Goal: Task Accomplishment & Management: Manage account settings

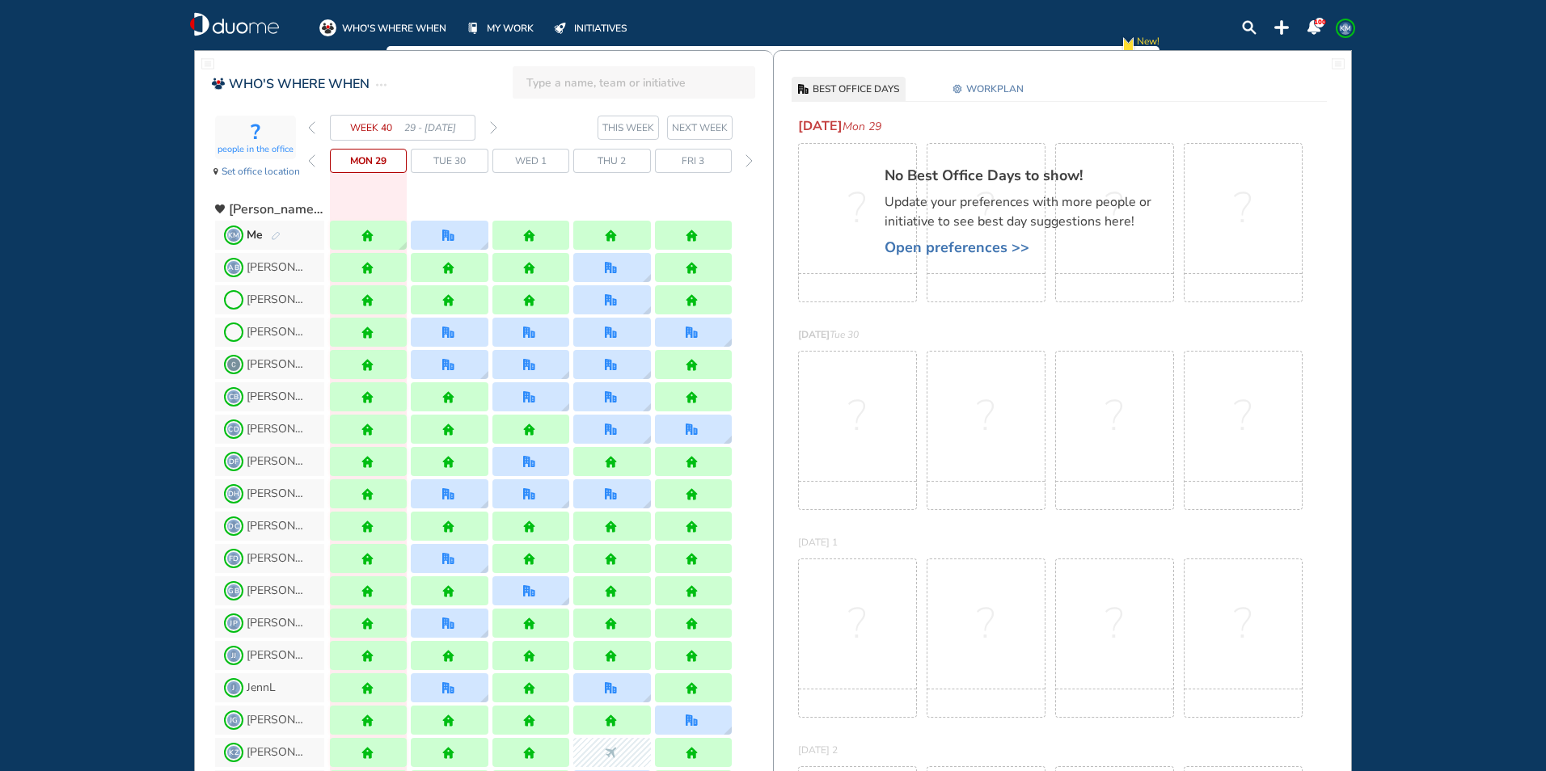
click at [276, 231] on img "pen-edit" at bounding box center [276, 236] width 10 height 11
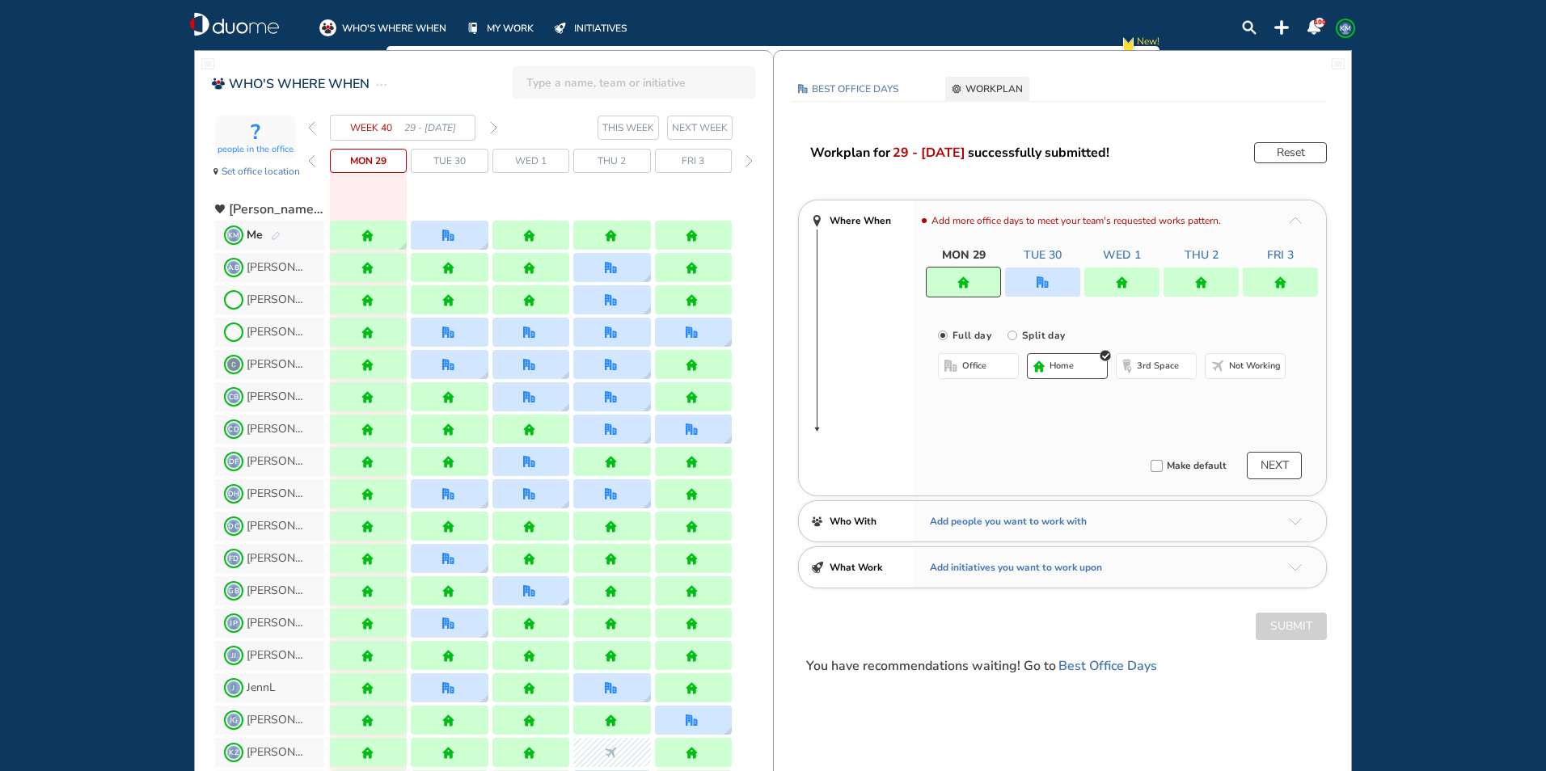
click at [1048, 285] on img "office" at bounding box center [1042, 282] width 12 height 12
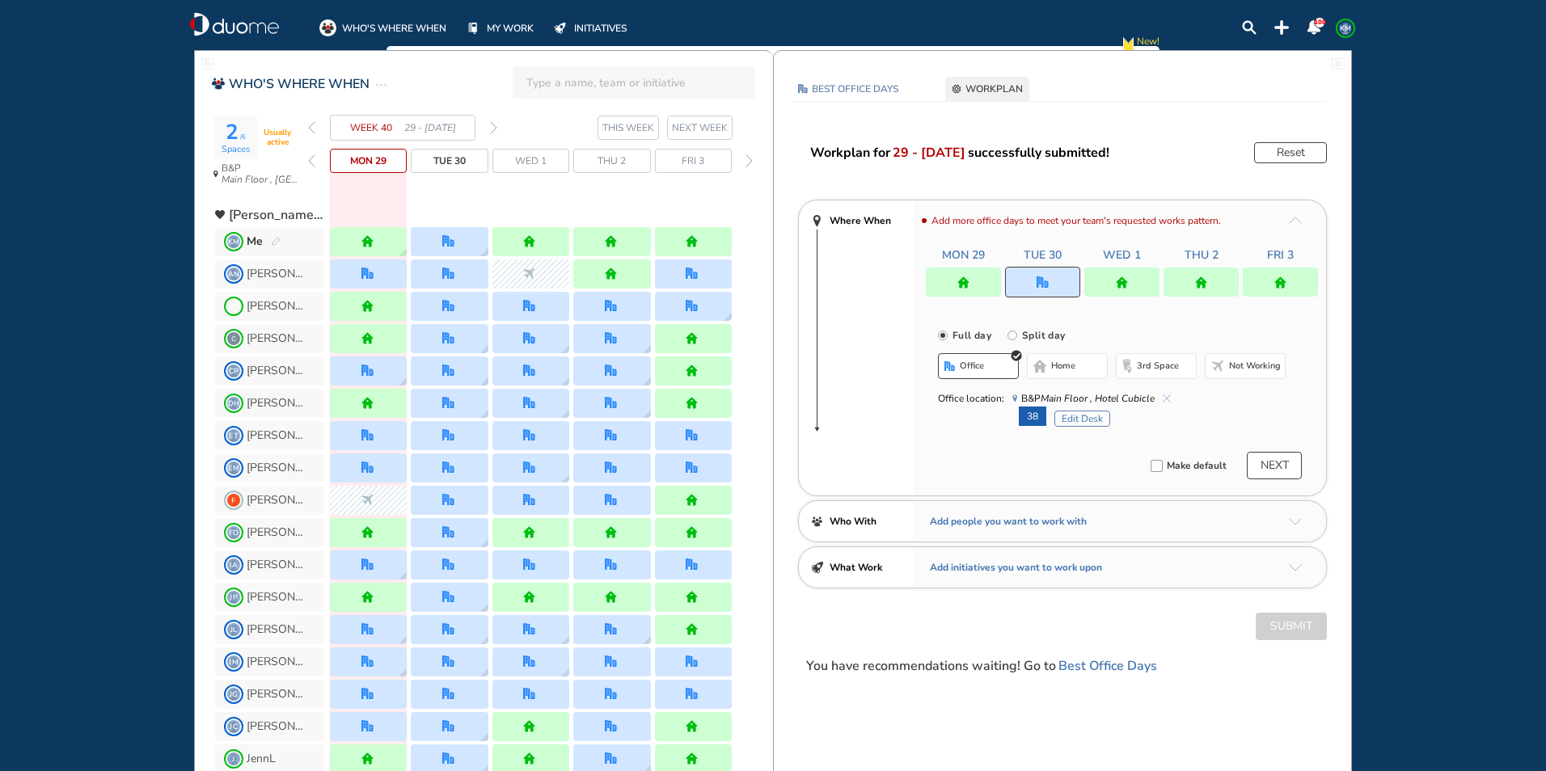
click at [1064, 415] on button "Edit Desk" at bounding box center [1082, 419] width 56 height 16
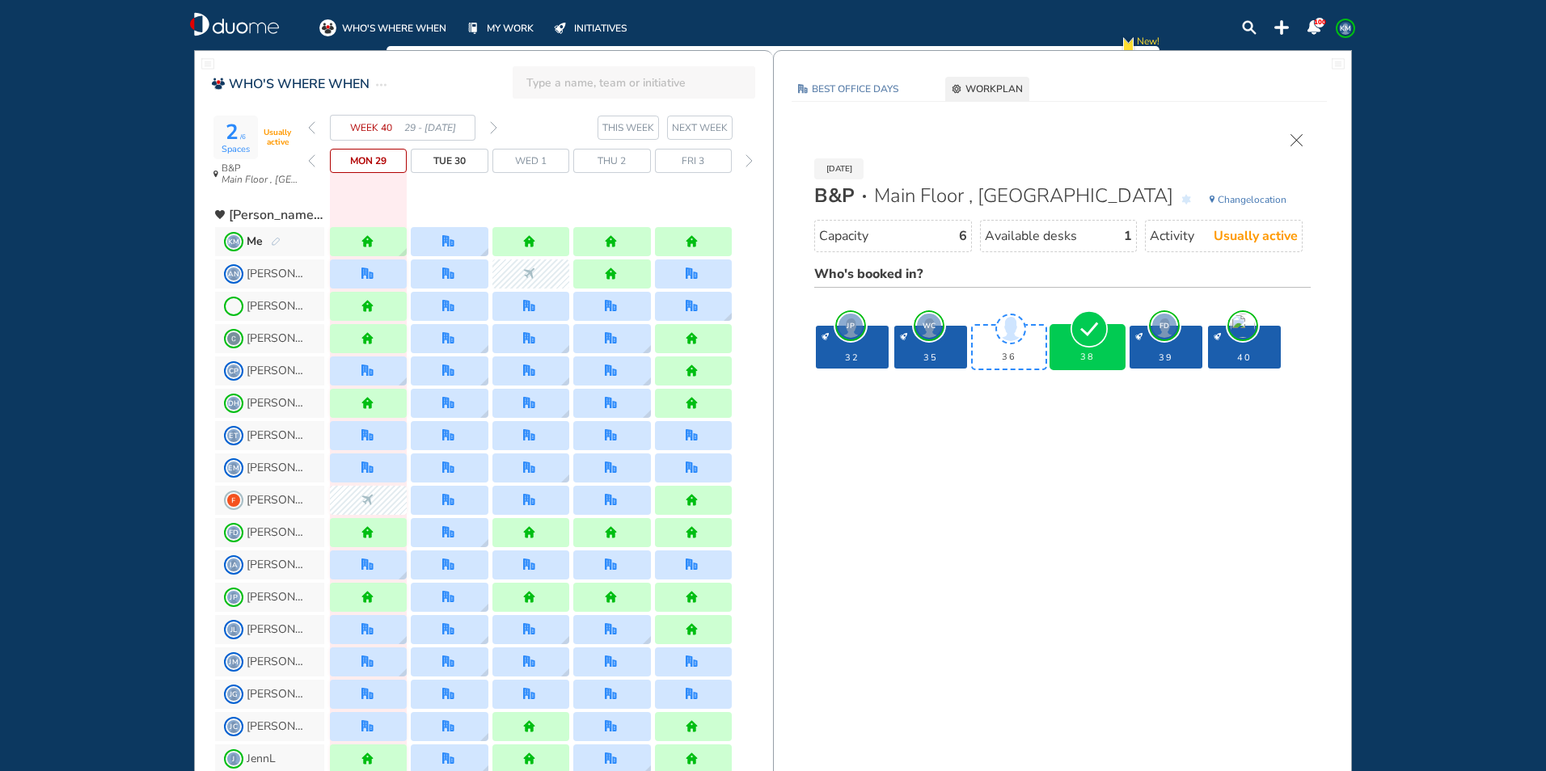
click at [1293, 137] on img "cross-thin" at bounding box center [1296, 140] width 12 height 12
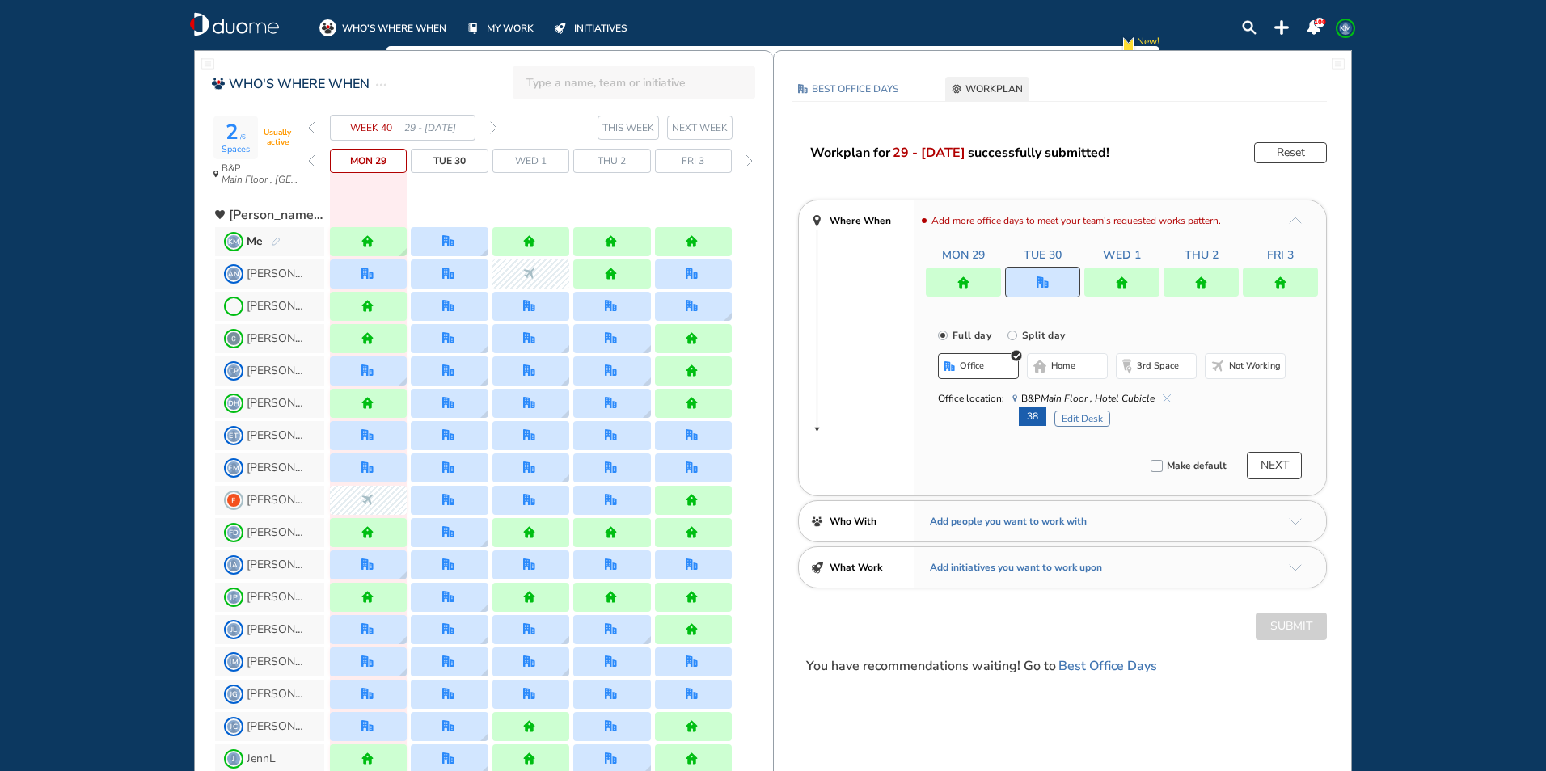
click at [490, 127] on img "forward week" at bounding box center [493, 127] width 7 height 13
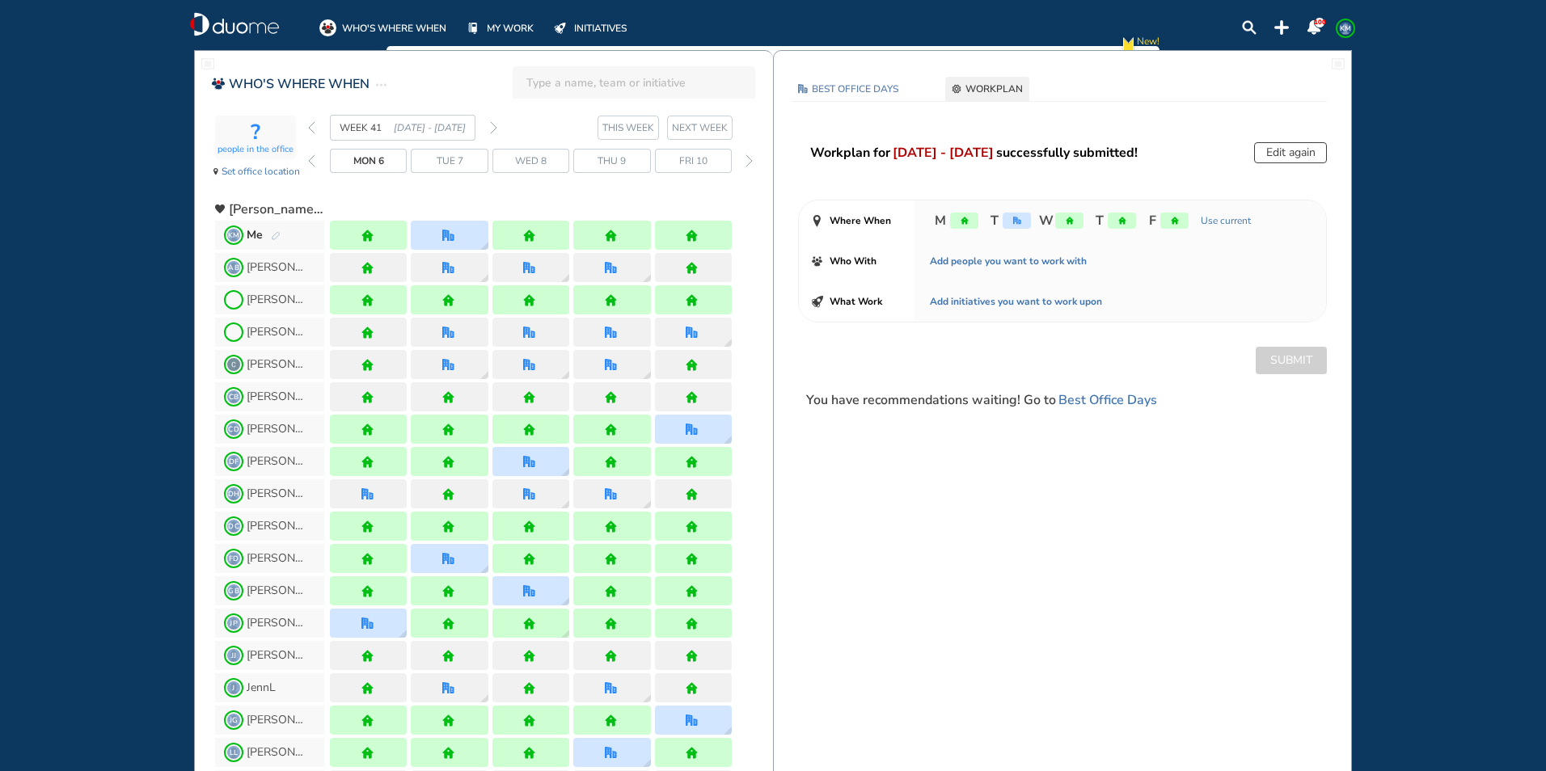
click at [276, 235] on img "pen-edit" at bounding box center [276, 236] width 10 height 11
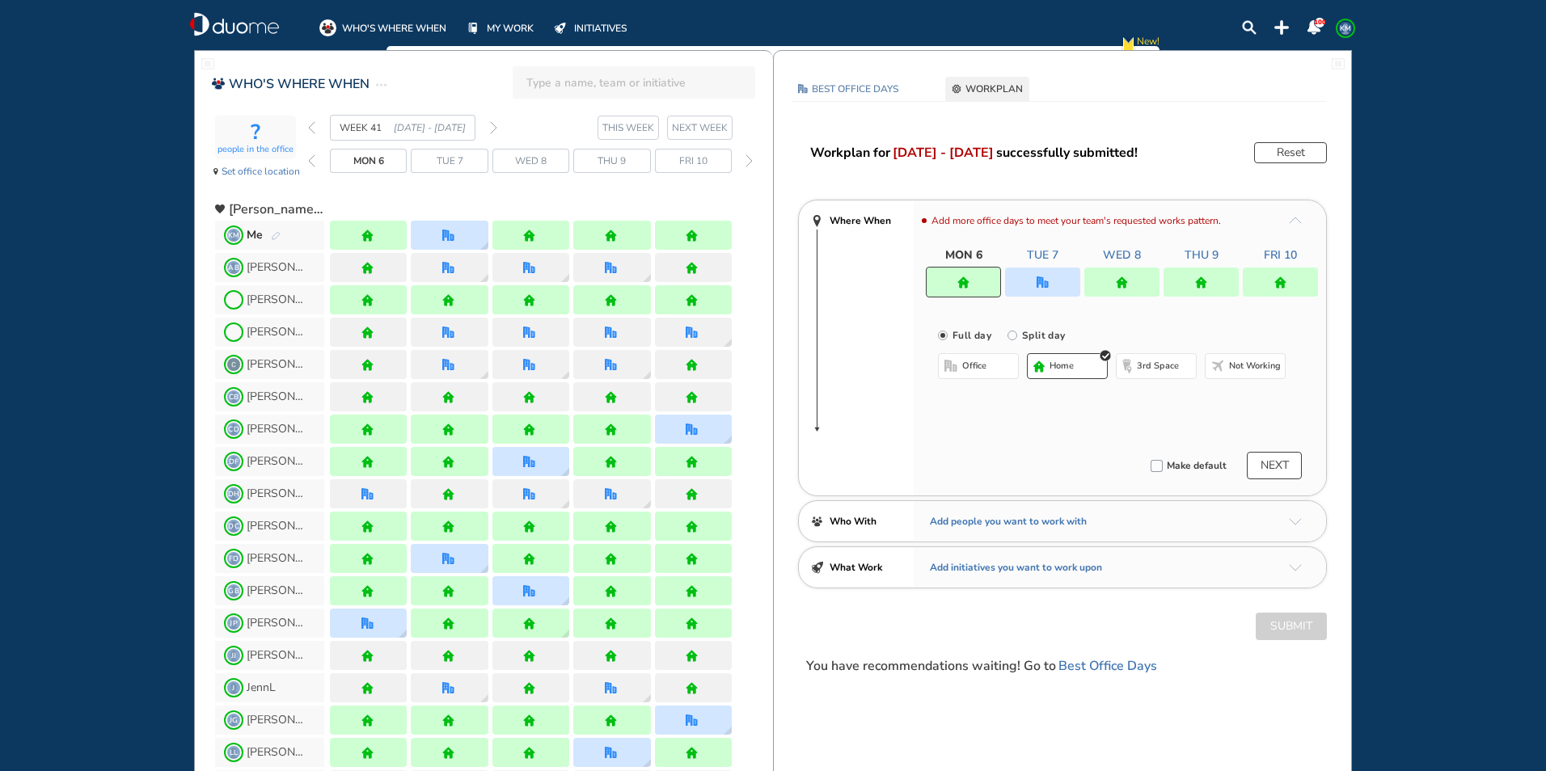
click at [1033, 272] on div at bounding box center [1042, 282] width 75 height 29
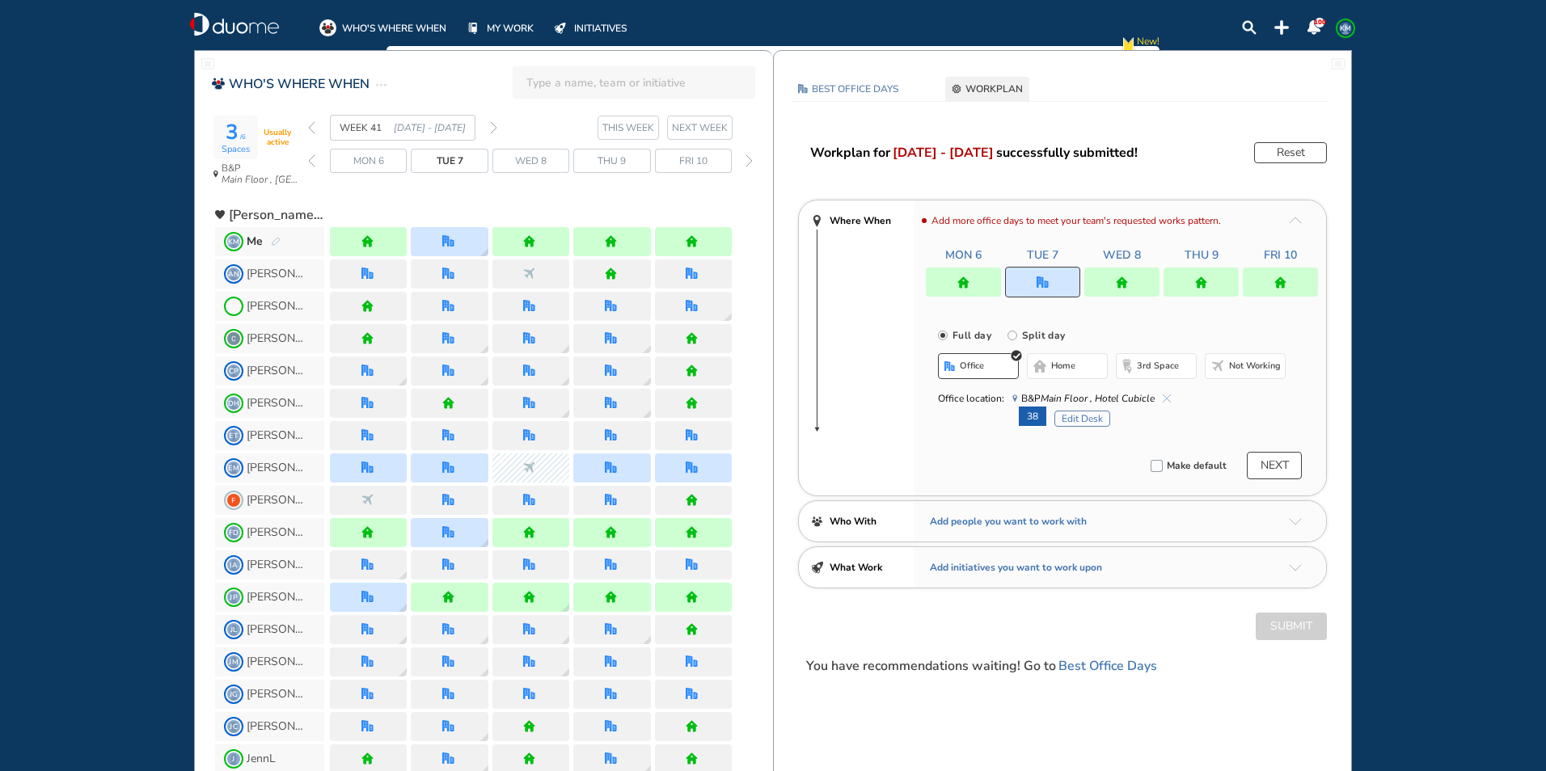
click at [1081, 411] on button "Edit Desk" at bounding box center [1082, 419] width 56 height 16
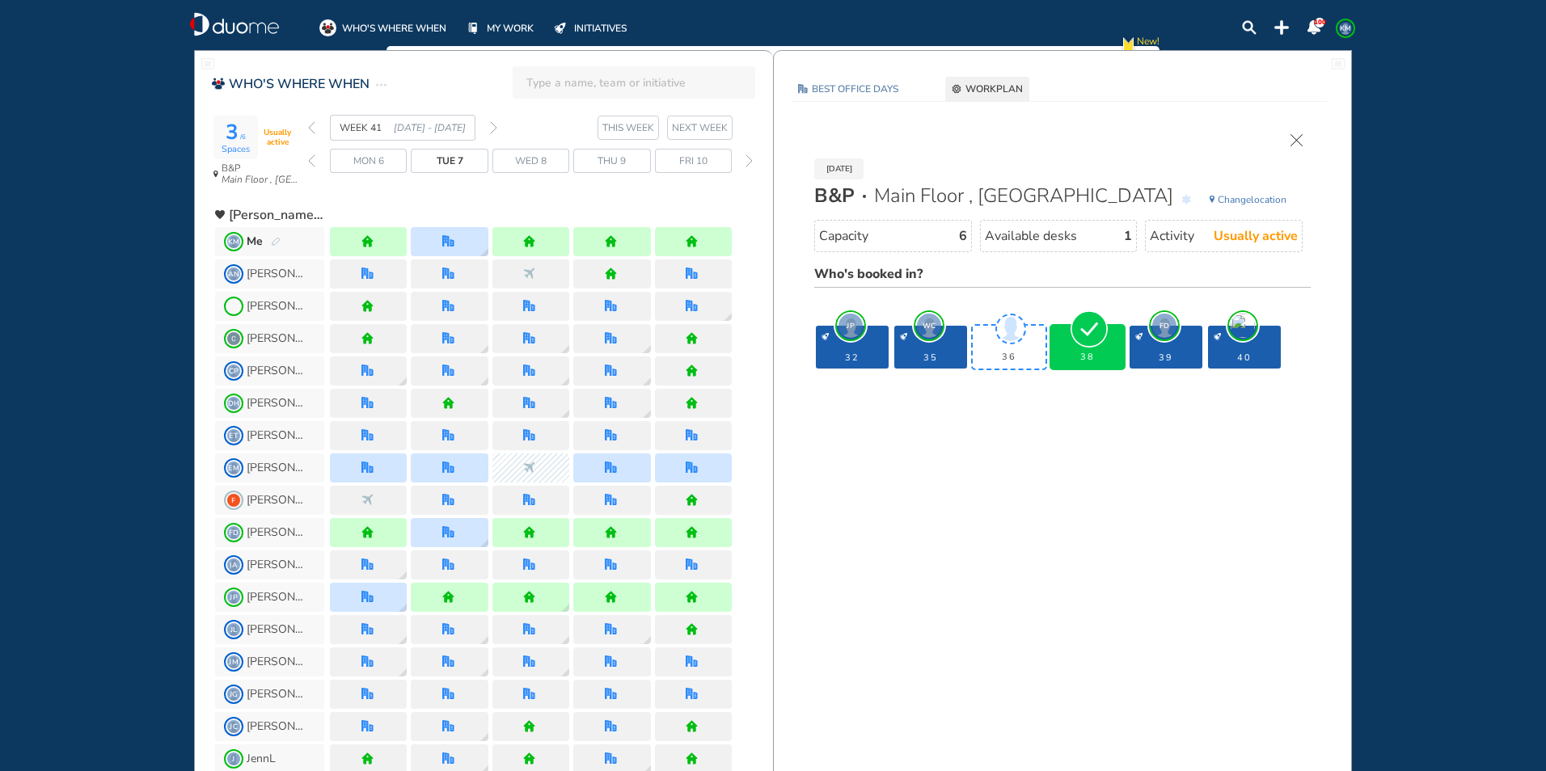
click at [1289, 134] on div "[DATE] B&P Main Floor , Hotel Cubicle Change location Capacity 6 Available desk…" at bounding box center [1062, 256] width 529 height 244
click at [1294, 139] on img "cross-thin" at bounding box center [1296, 140] width 12 height 12
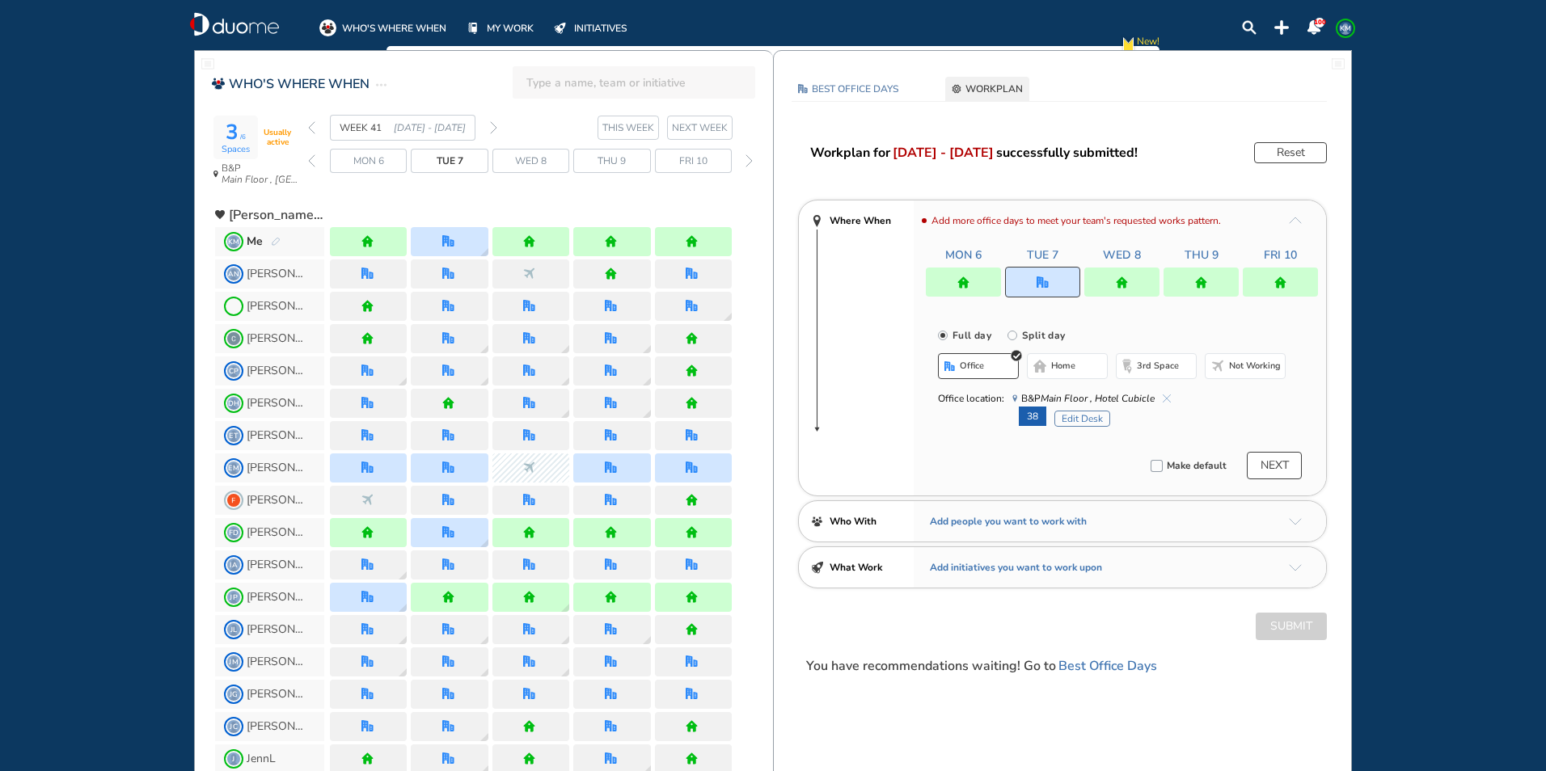
click at [491, 124] on img "forward week" at bounding box center [493, 127] width 7 height 13
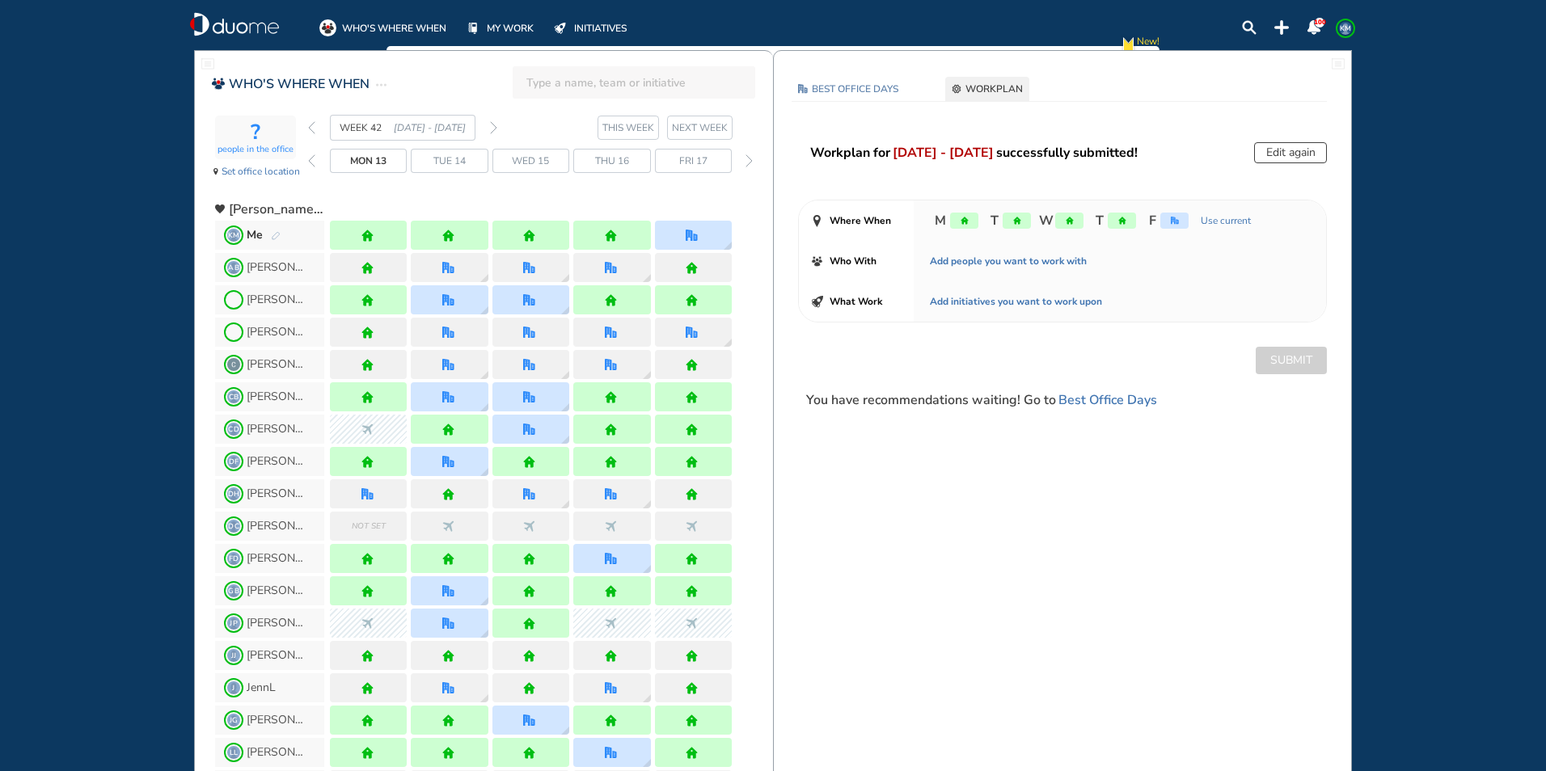
click at [494, 125] on img "forward week" at bounding box center [493, 127] width 7 height 13
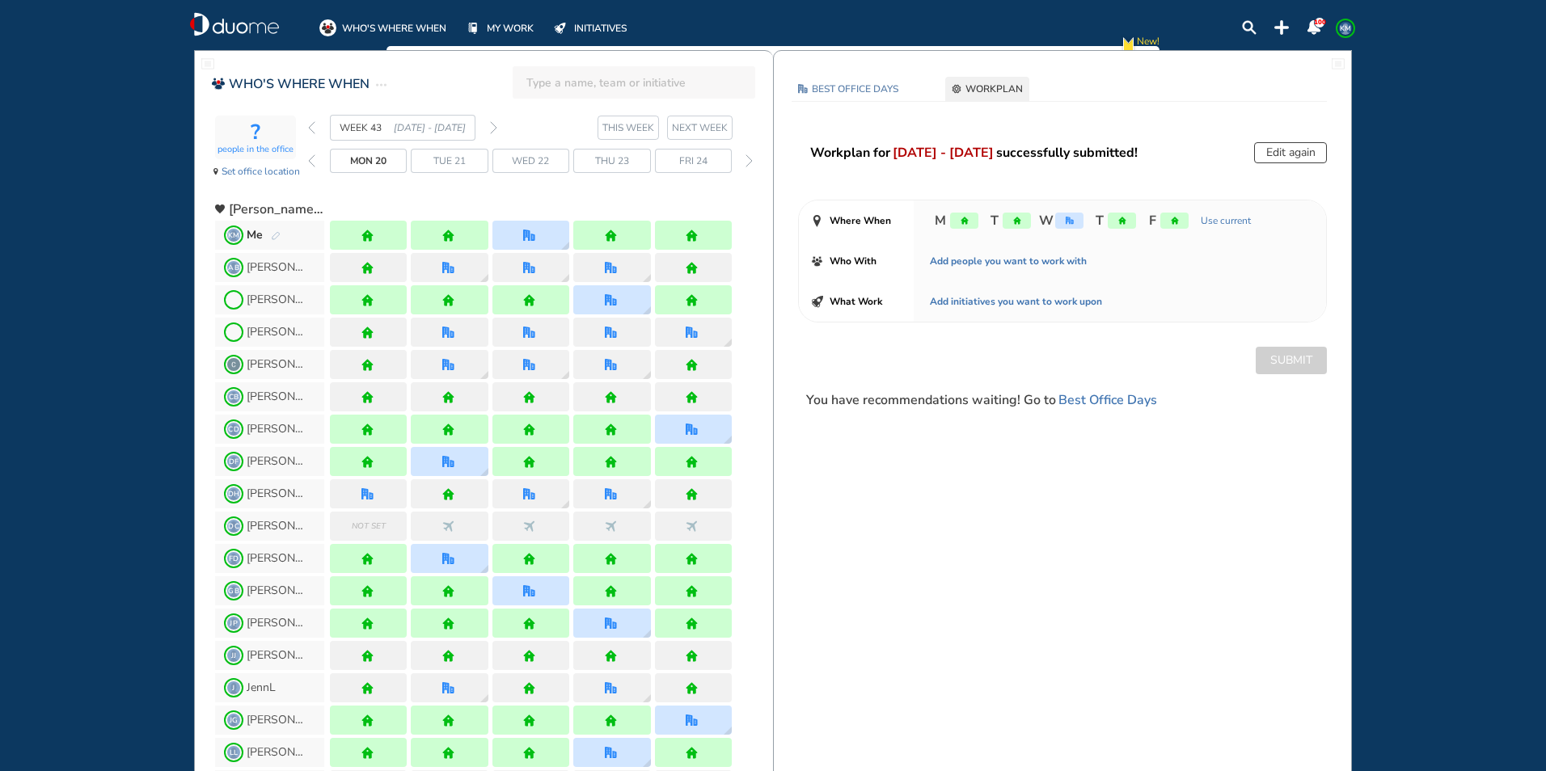
click at [272, 235] on img "pen-edit" at bounding box center [276, 236] width 10 height 11
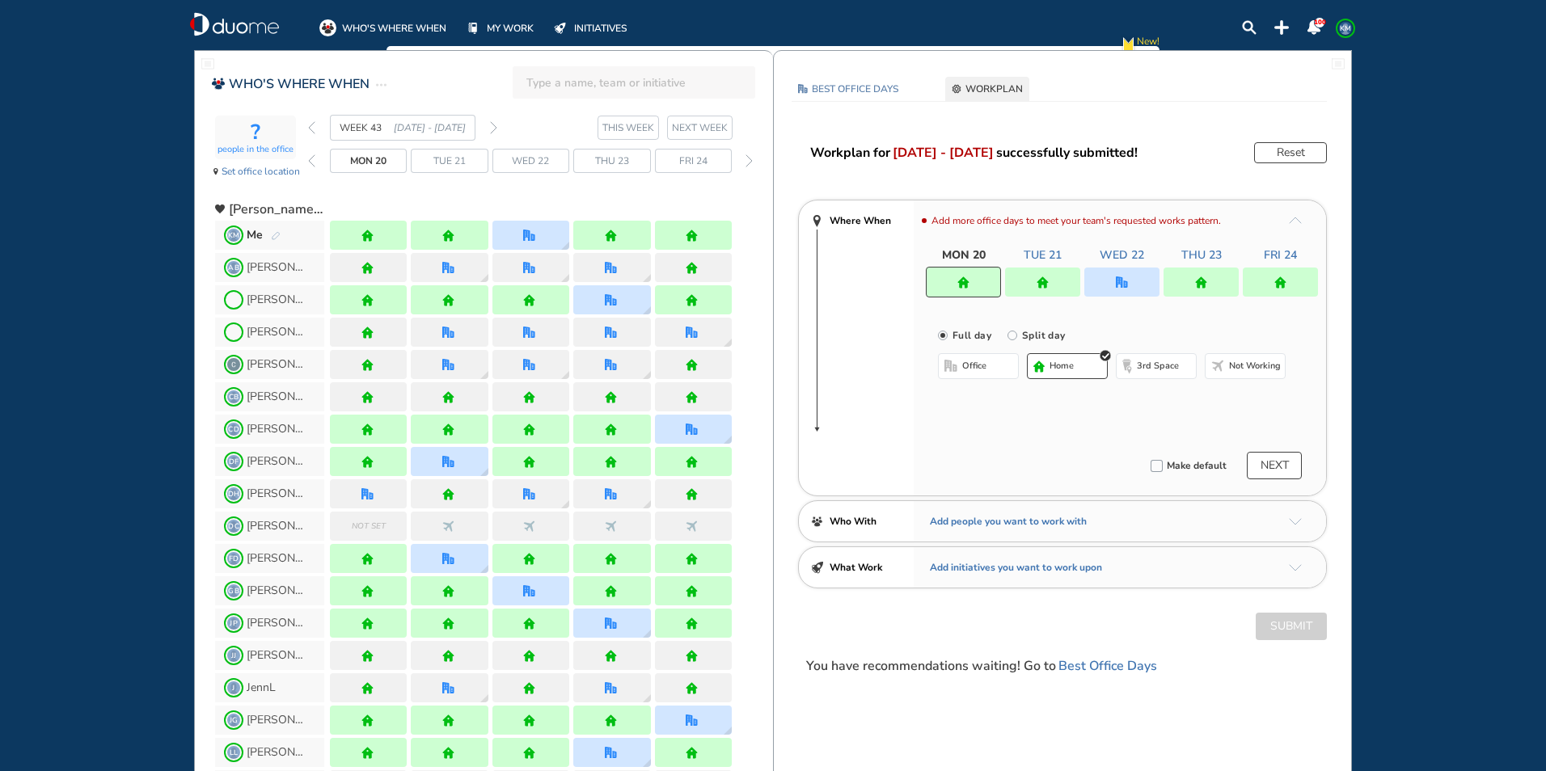
drag, startPoint x: 1126, startPoint y: 277, endPoint x: 1086, endPoint y: 294, distance: 43.1
click at [1128, 275] on div at bounding box center [1121, 282] width 75 height 29
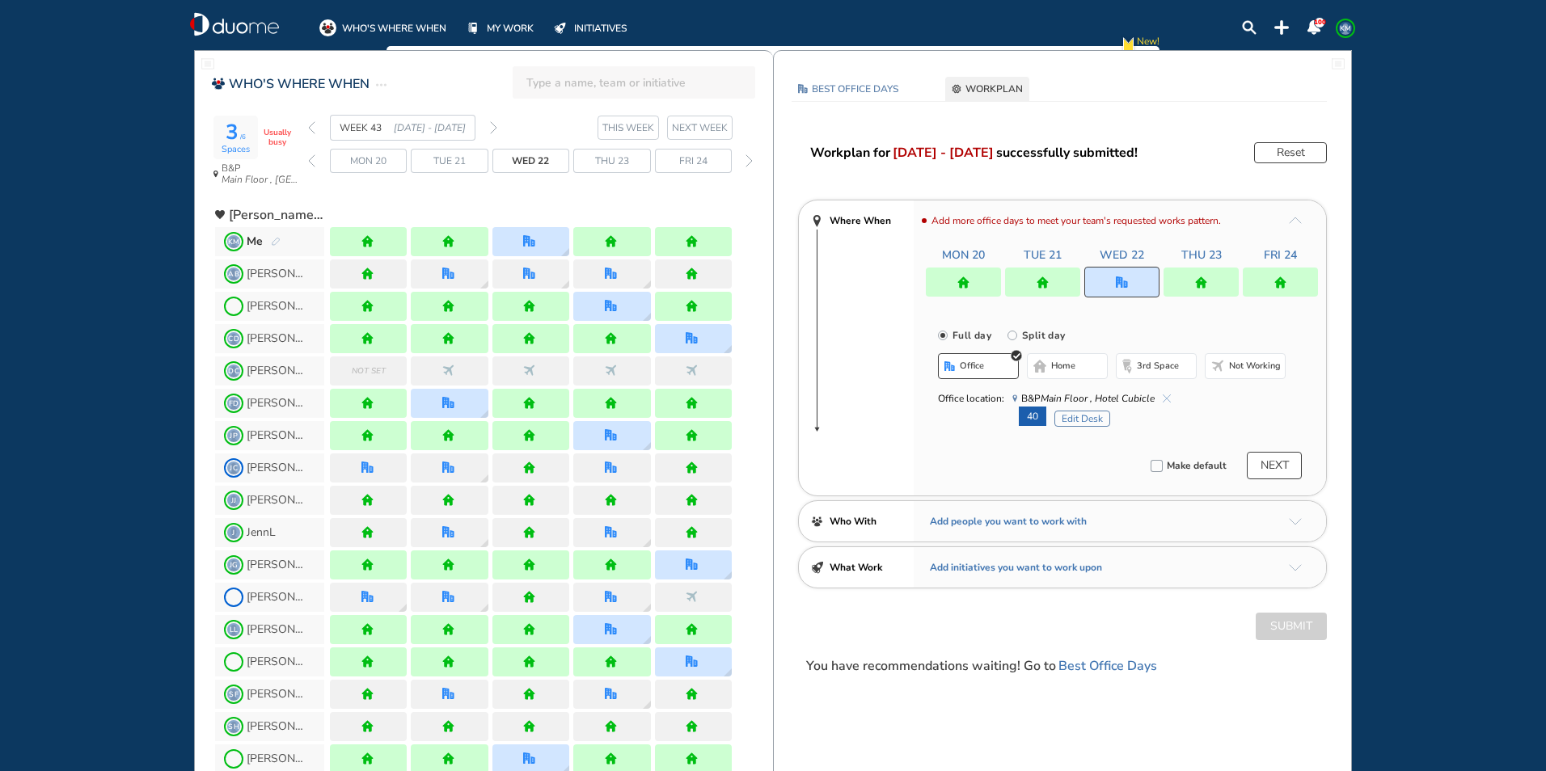
click at [1075, 413] on button "Edit Desk" at bounding box center [1082, 419] width 56 height 16
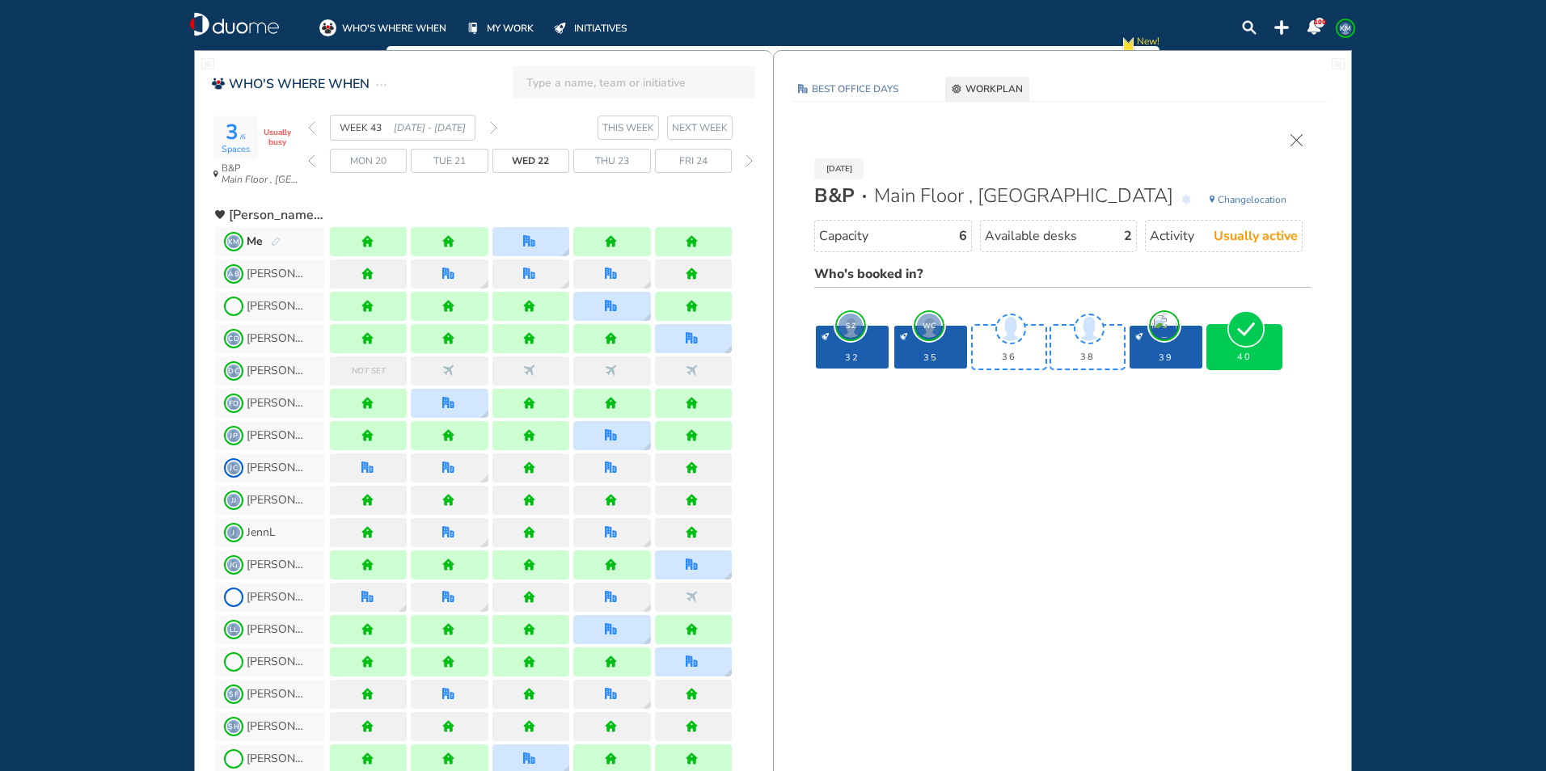
click at [1299, 141] on img "cross-thin" at bounding box center [1296, 140] width 12 height 12
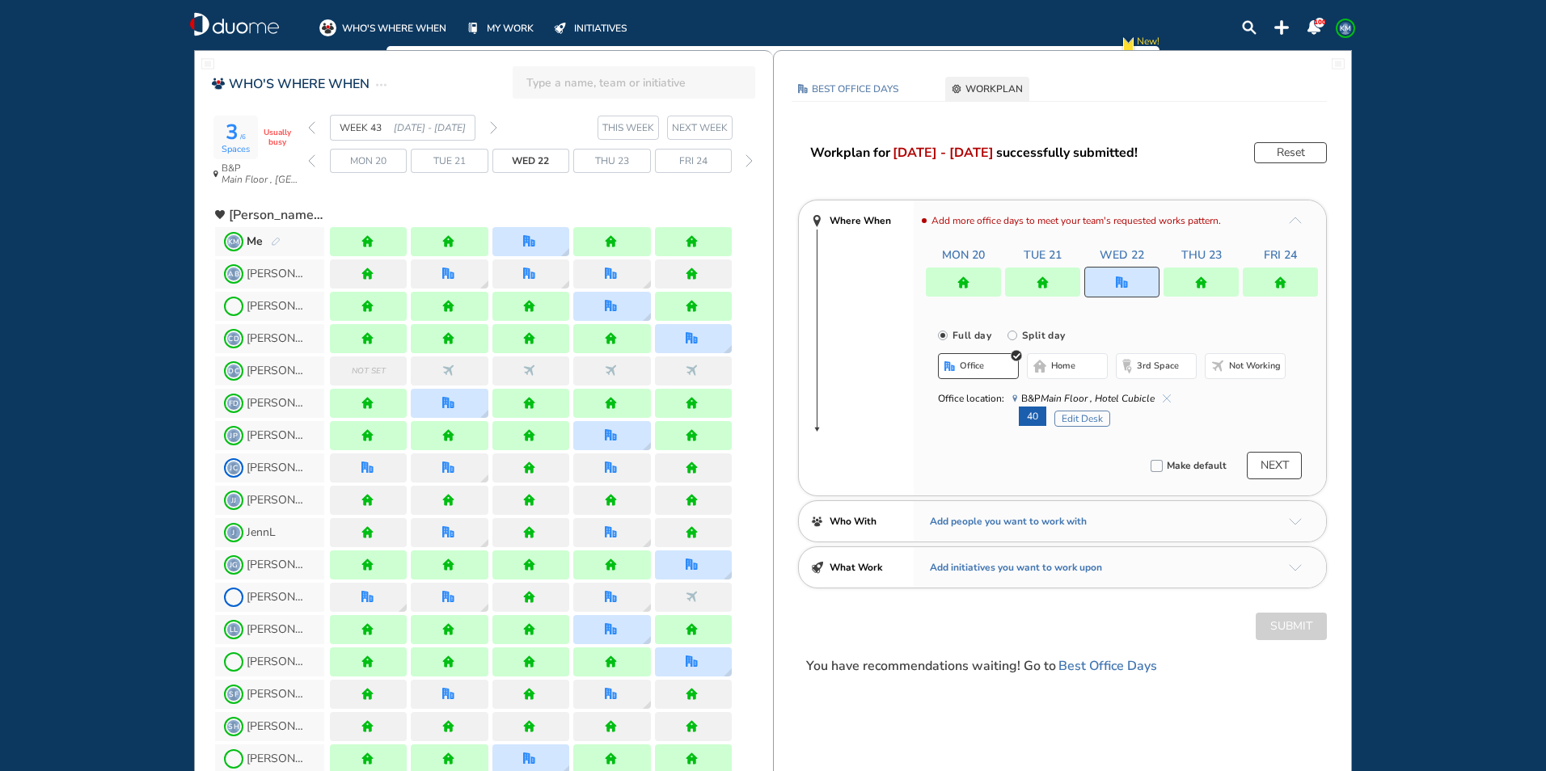
click at [496, 125] on img "forward week" at bounding box center [493, 127] width 7 height 13
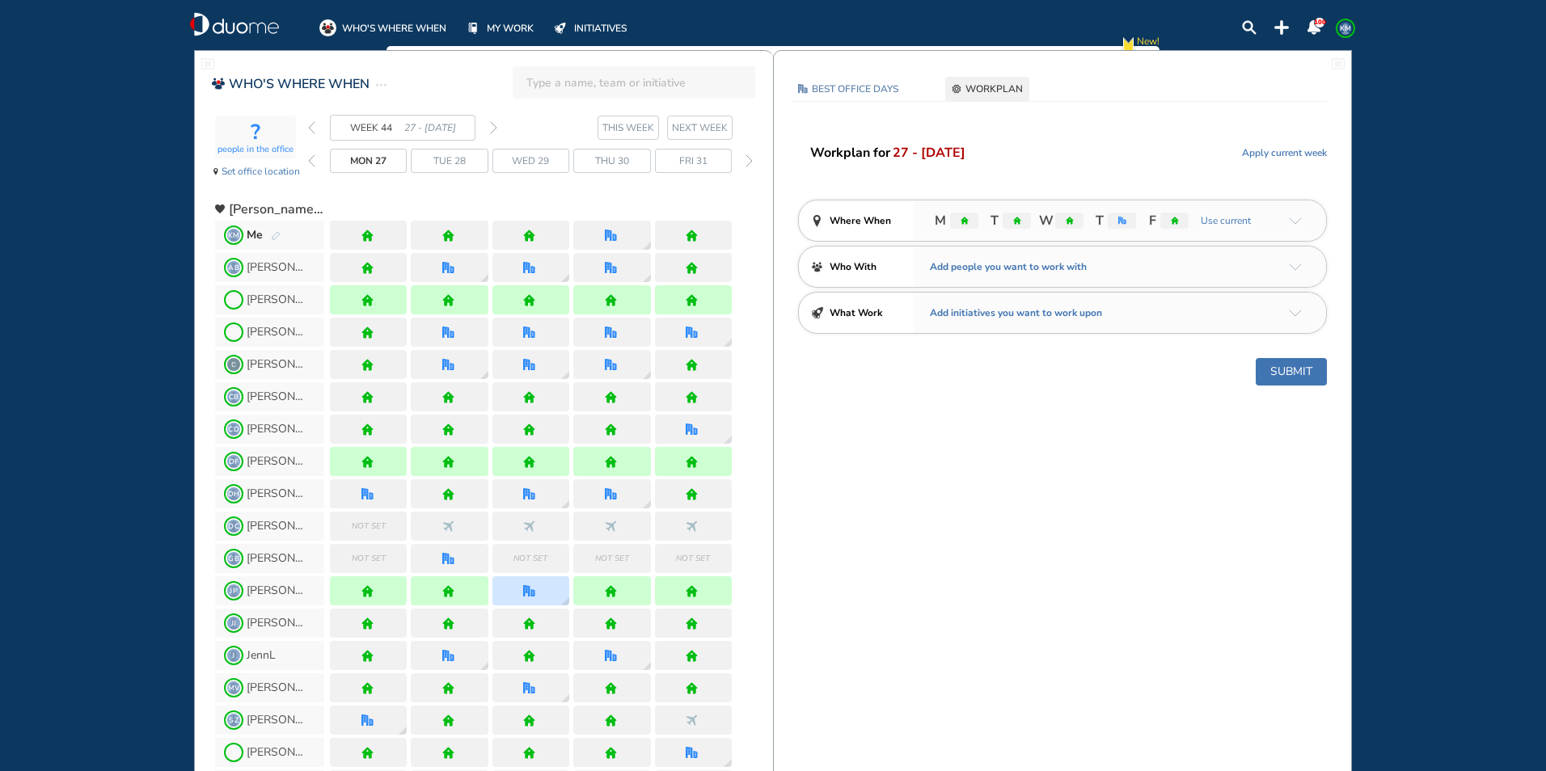
click at [276, 236] on img "pen-edit" at bounding box center [276, 236] width 10 height 11
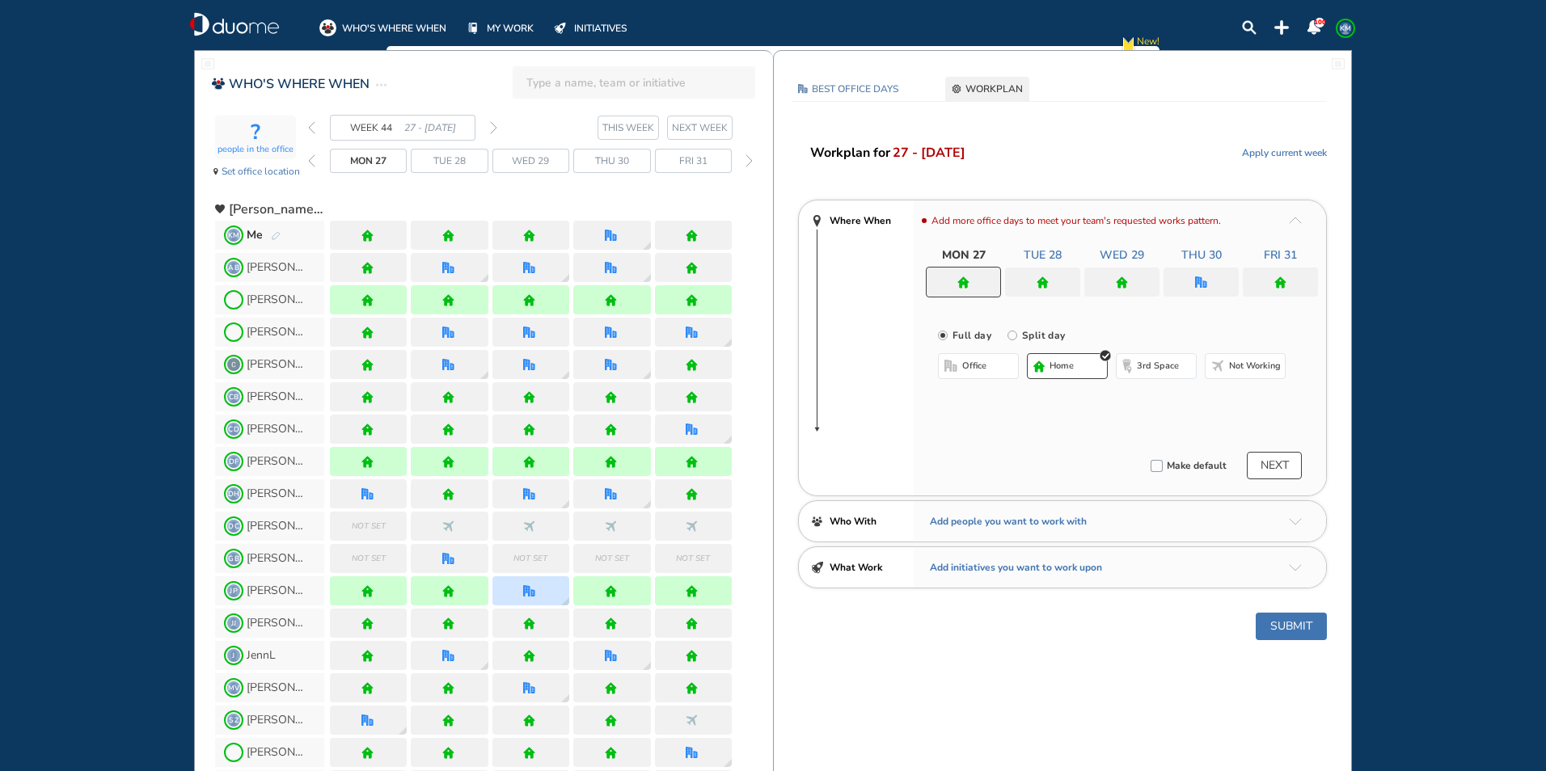
click at [1036, 284] on div at bounding box center [1042, 282] width 75 height 29
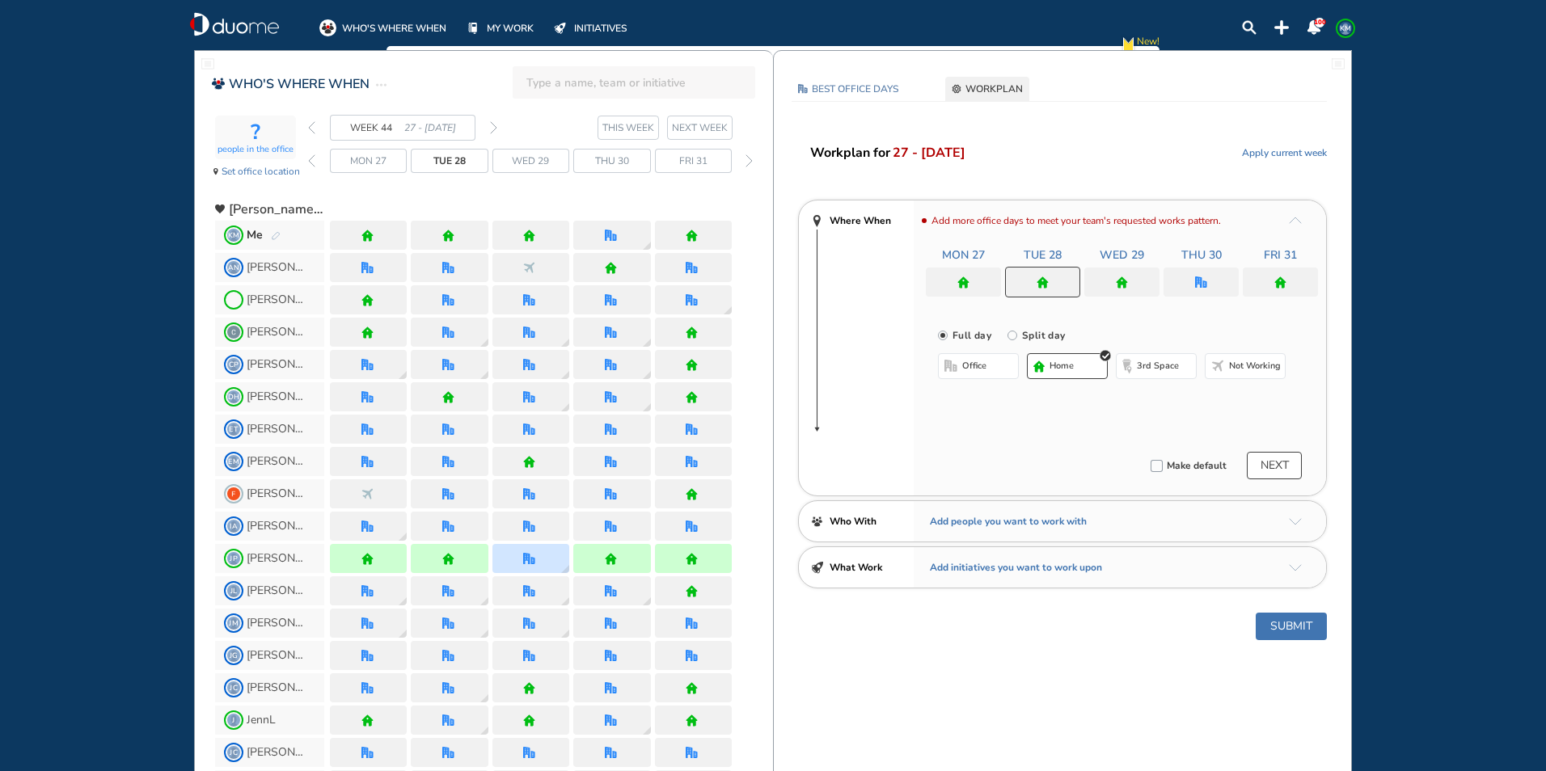
click at [986, 357] on button "office" at bounding box center [978, 366] width 81 height 26
click at [1141, 397] on img "cross-thin-blue" at bounding box center [1143, 398] width 8 height 8
click at [985, 401] on button "Select location" at bounding box center [980, 398] width 65 height 16
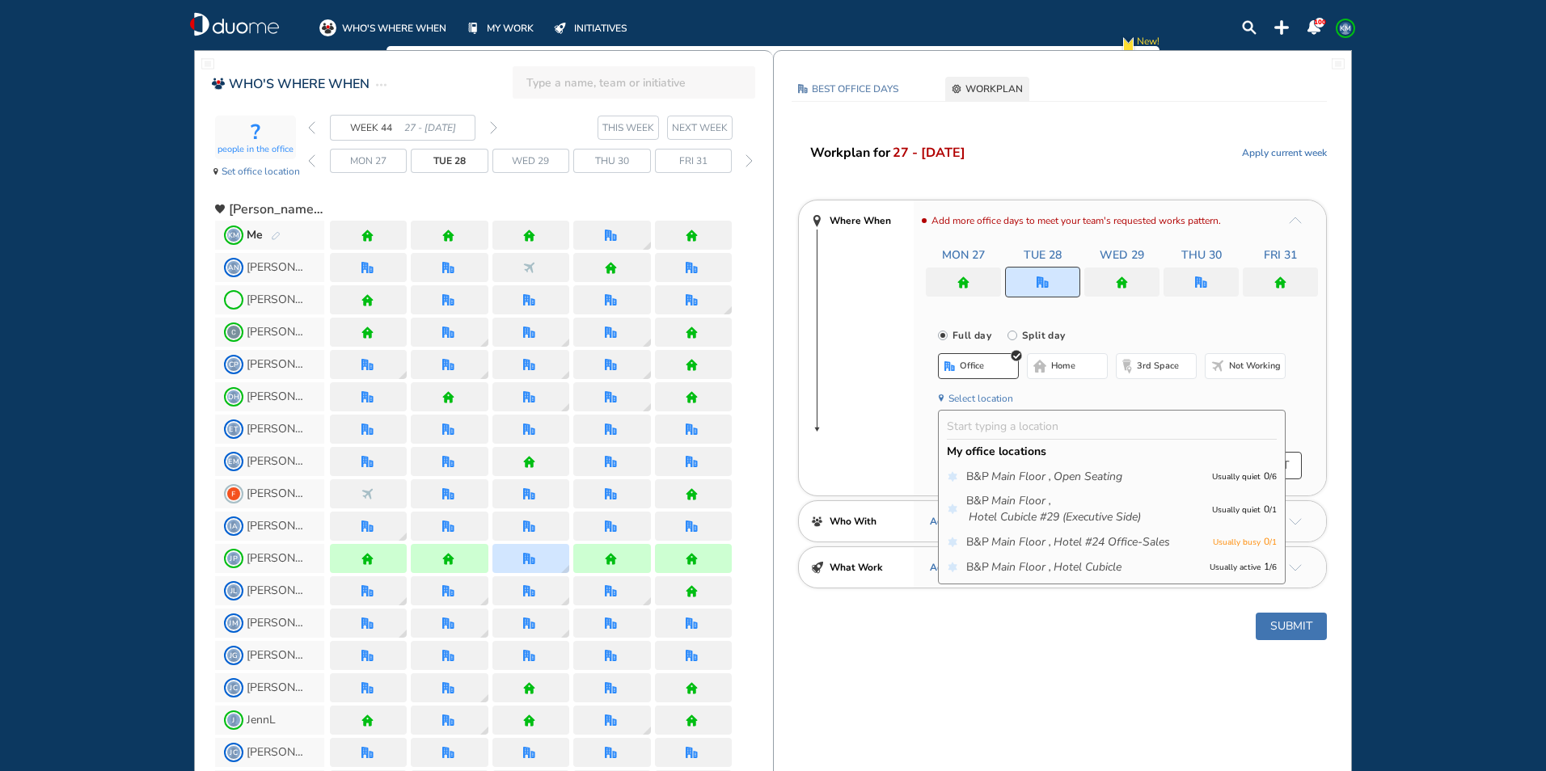
click at [1002, 568] on icon "Main Floor ," at bounding box center [1021, 567] width 60 height 16
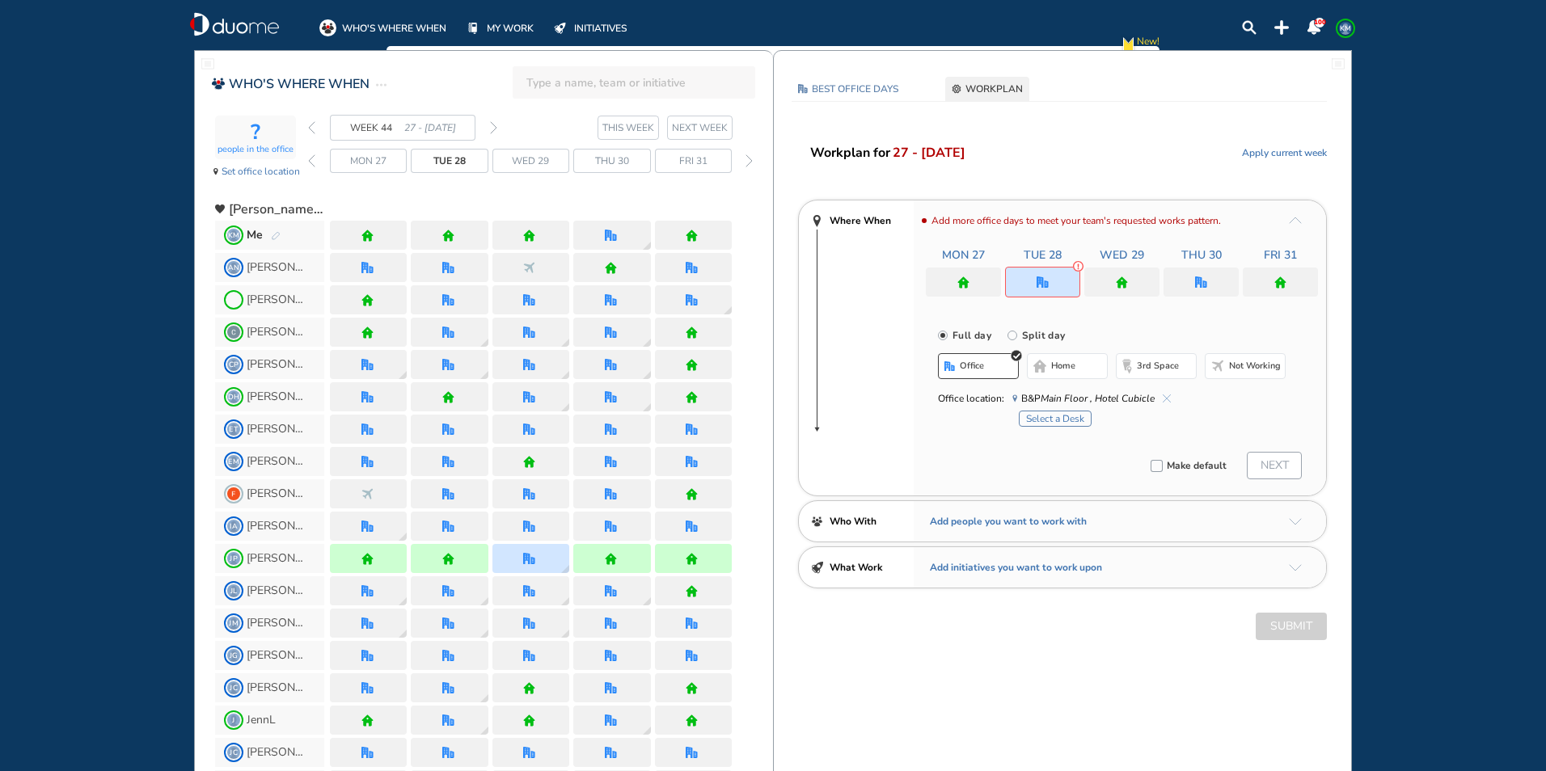
click at [1050, 418] on button "Select a Desk" at bounding box center [1054, 419] width 73 height 16
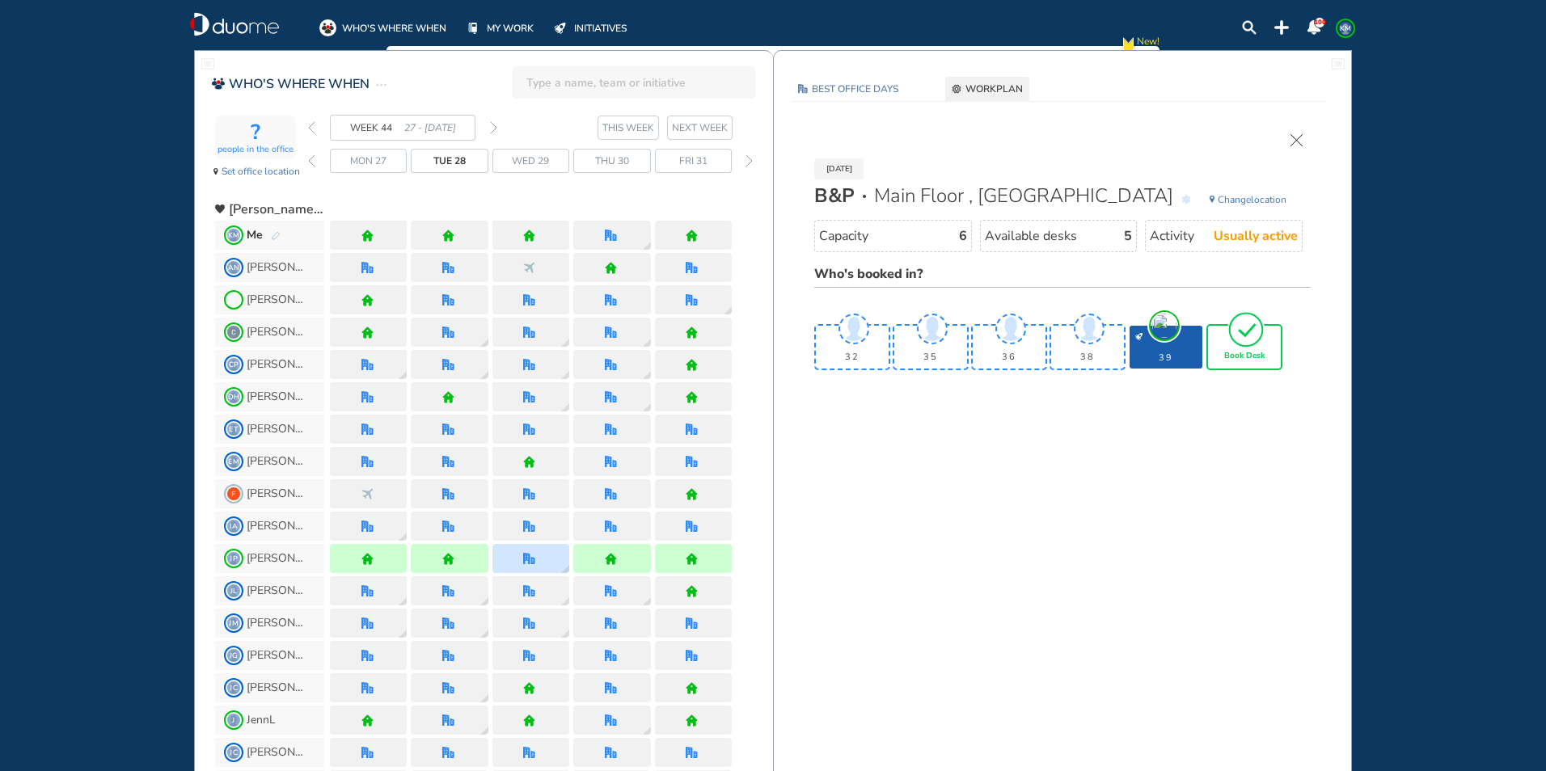
click at [1246, 354] on span "Book Desk" at bounding box center [1244, 357] width 40 height 10
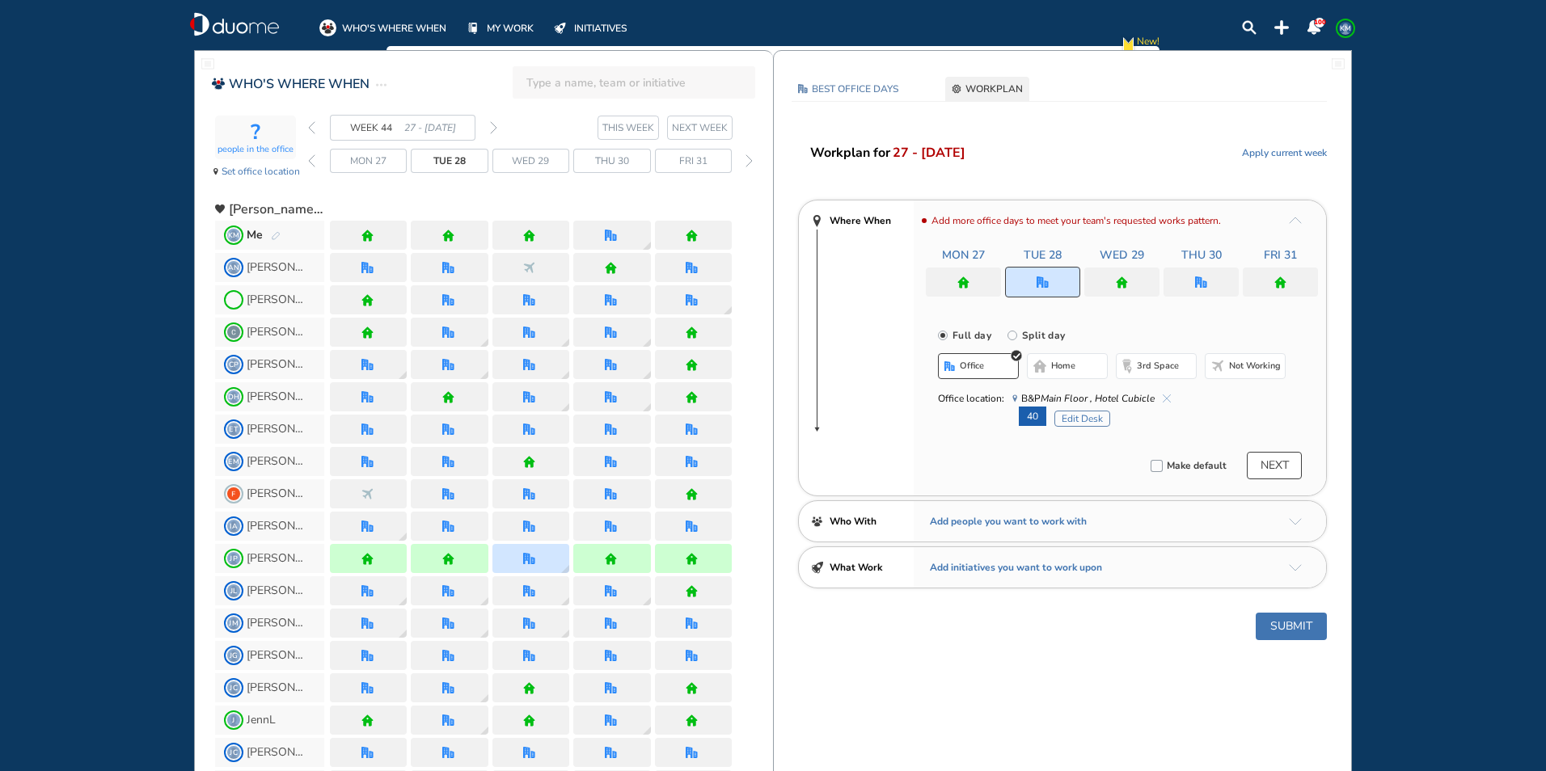
click at [1131, 279] on div at bounding box center [1121, 282] width 75 height 29
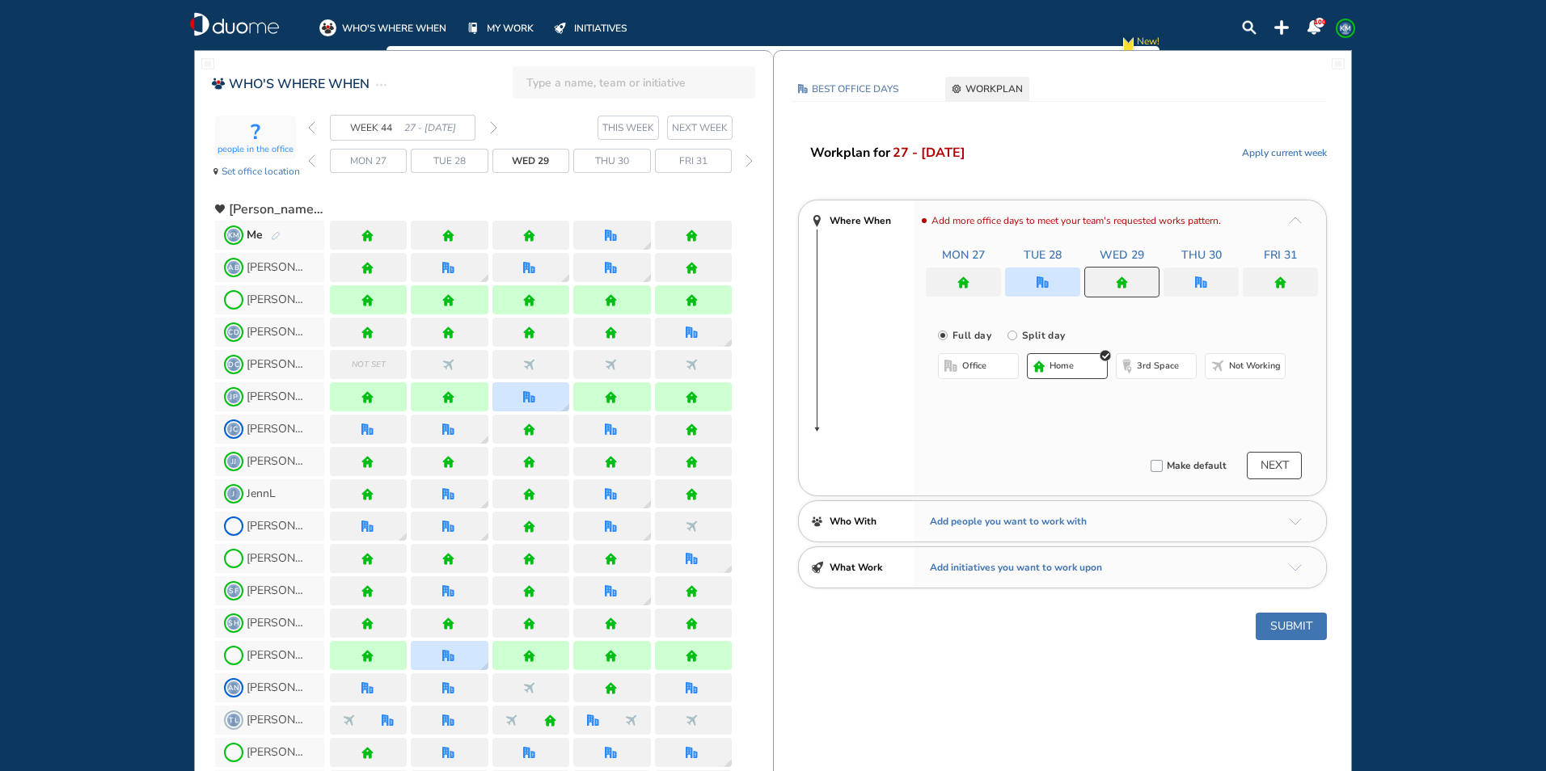
drag, startPoint x: 1081, startPoint y: 365, endPoint x: 1163, endPoint y: 302, distance: 103.8
click at [1080, 365] on button "home" at bounding box center [1067, 366] width 81 height 26
click at [1203, 277] on img "office" at bounding box center [1201, 282] width 12 height 12
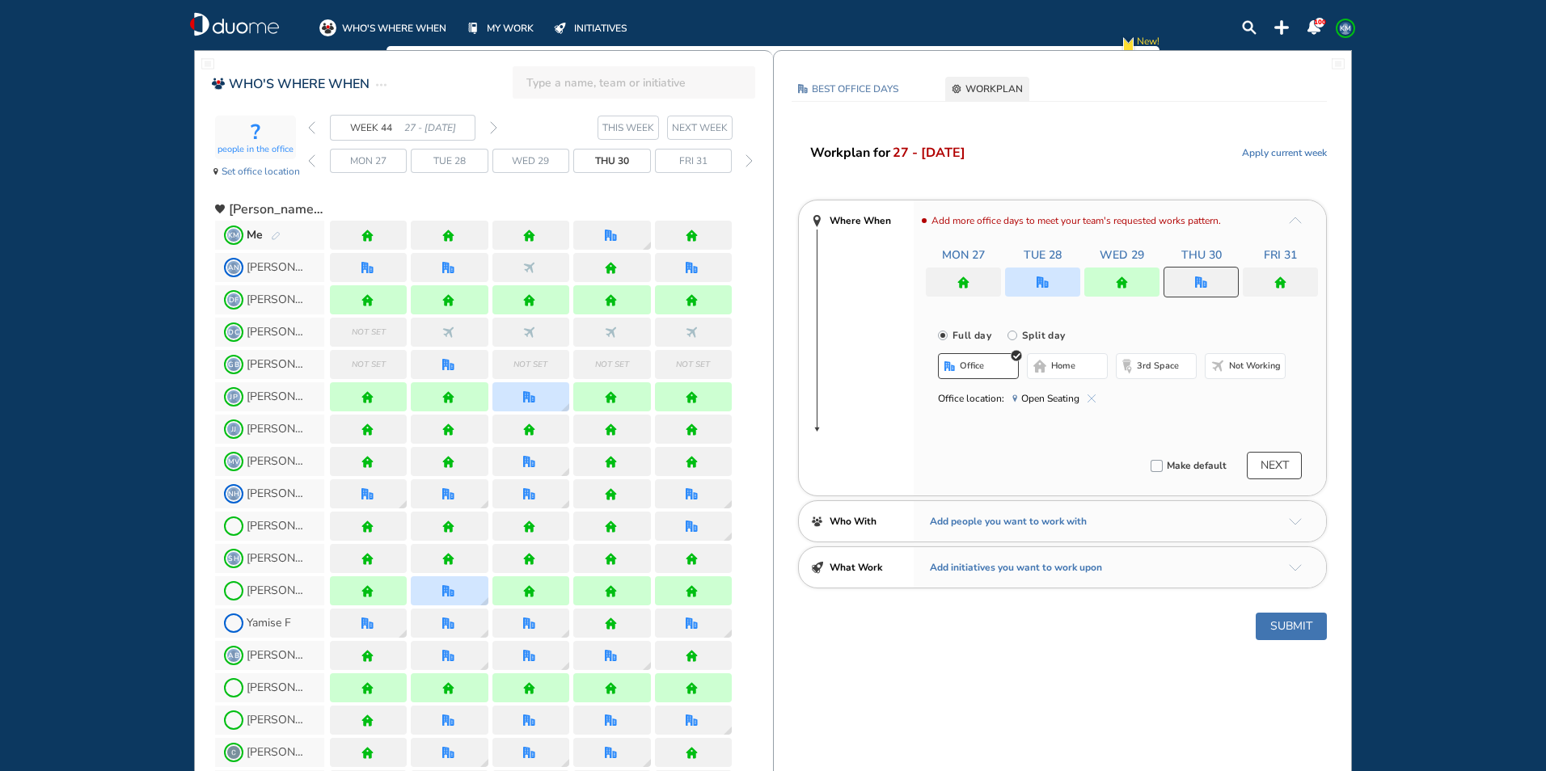
click at [1088, 394] on img "cross-thin-blue" at bounding box center [1091, 398] width 8 height 8
click at [1051, 361] on span "home" at bounding box center [1063, 366] width 24 height 13
click at [1298, 623] on button "Submit" at bounding box center [1290, 626] width 71 height 27
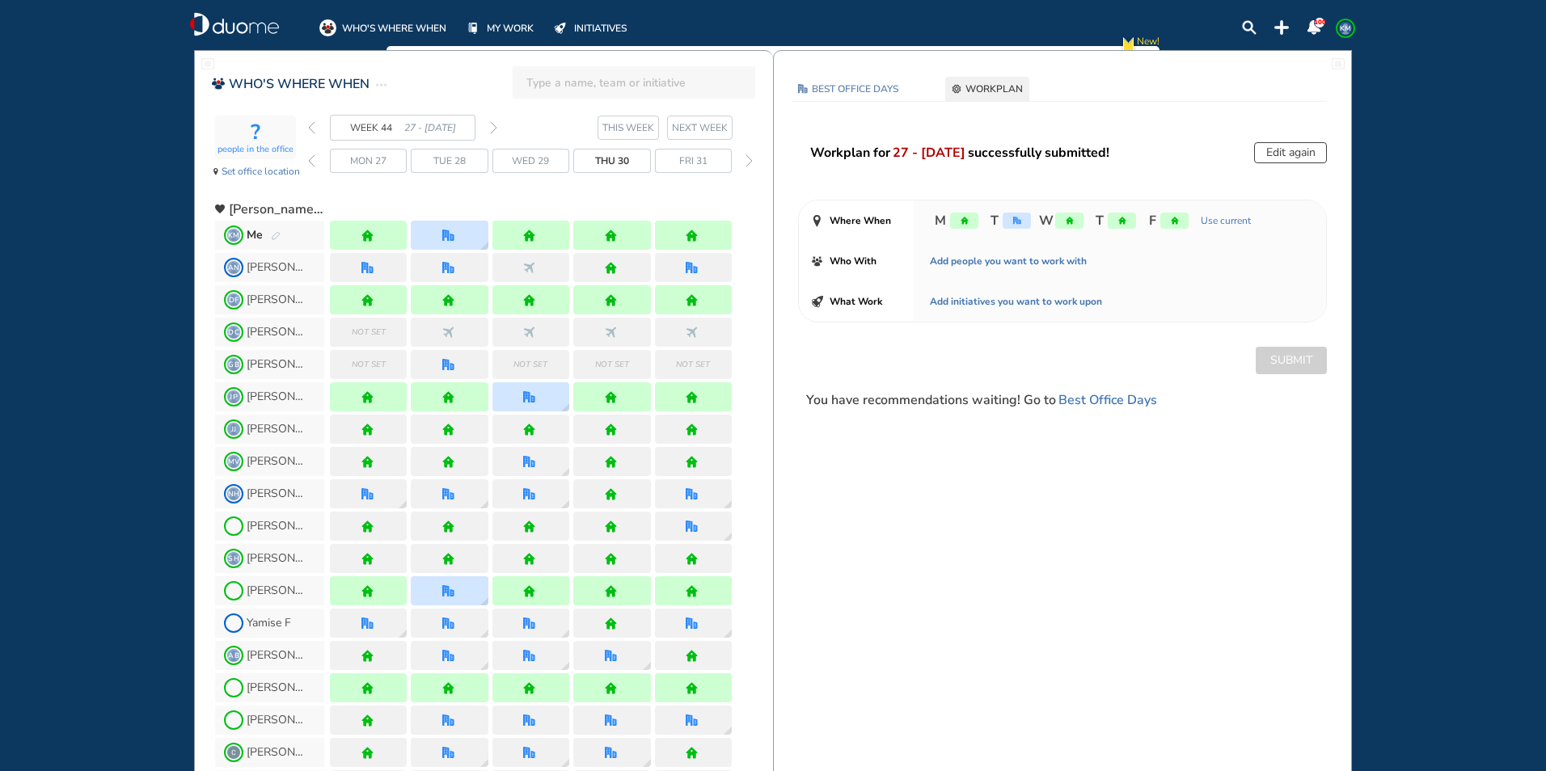
click at [1351, 28] on span "KM" at bounding box center [1345, 28] width 13 height 13
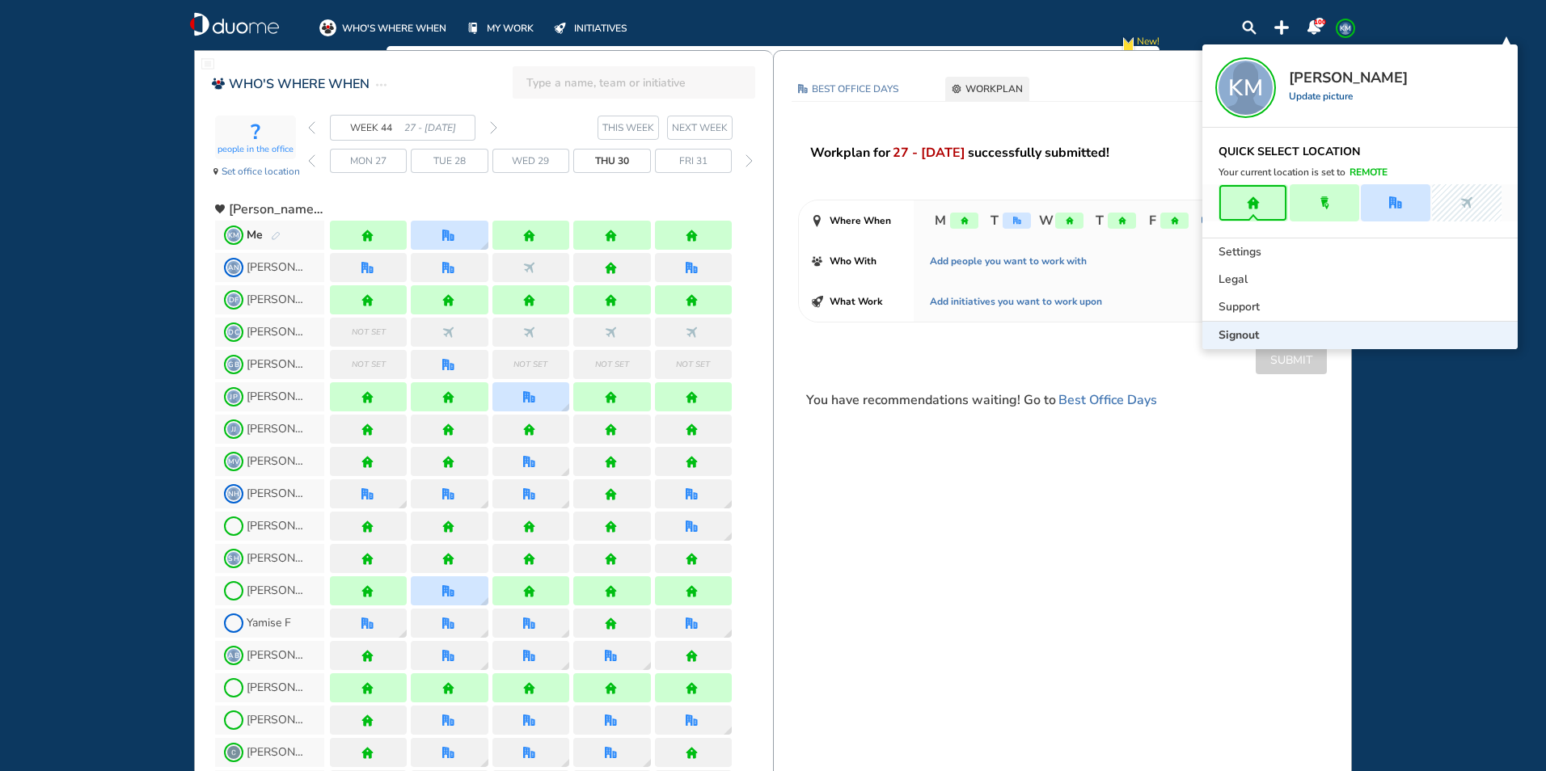
click at [1246, 327] on div "Signout" at bounding box center [1359, 335] width 315 height 27
